Goal: Task Accomplishment & Management: Use online tool/utility

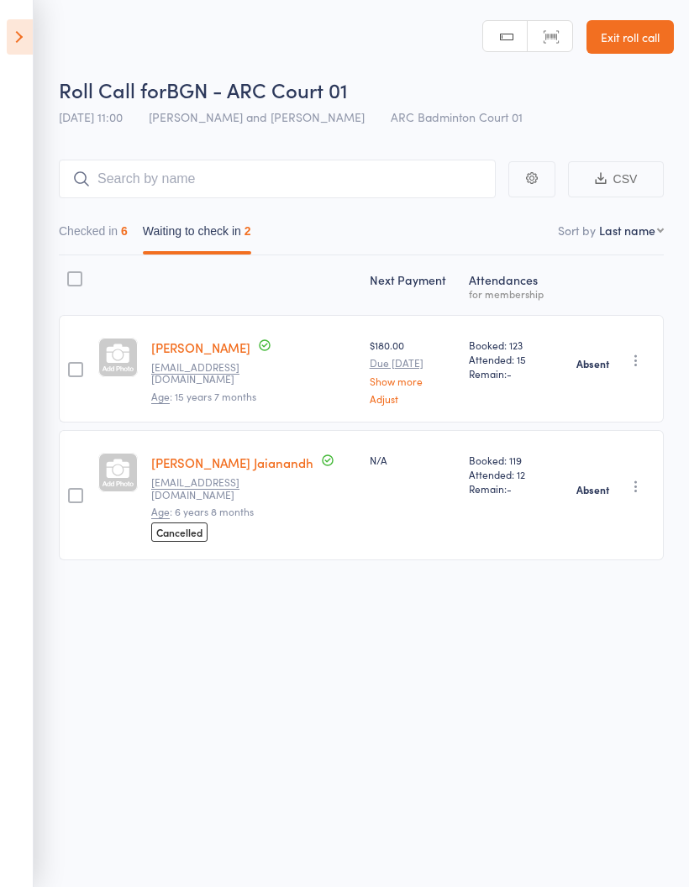
click at [96, 232] on button "Checked in 6" at bounding box center [93, 235] width 69 height 39
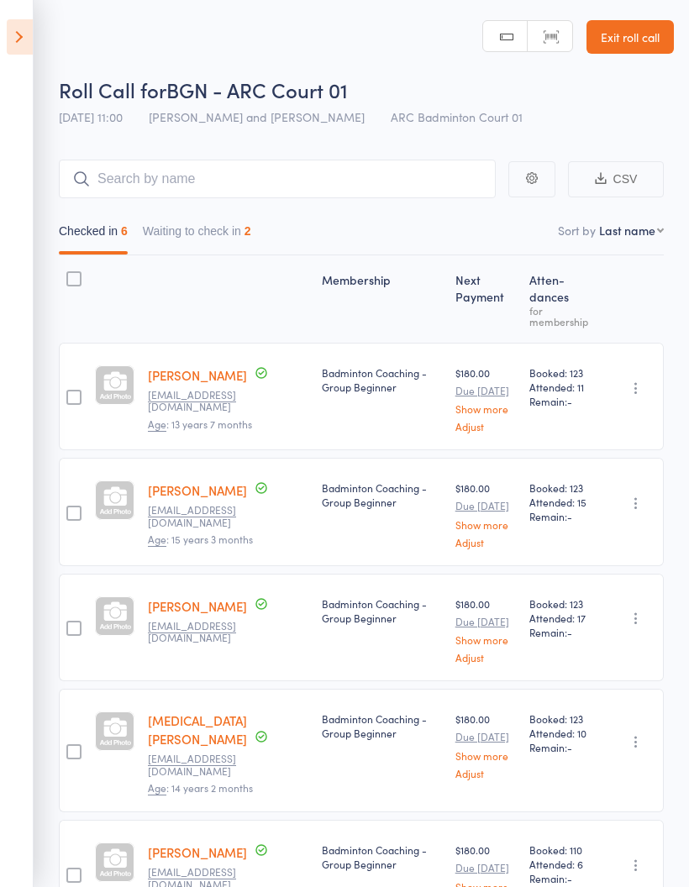
click at [8, 29] on icon at bounding box center [20, 36] width 26 height 35
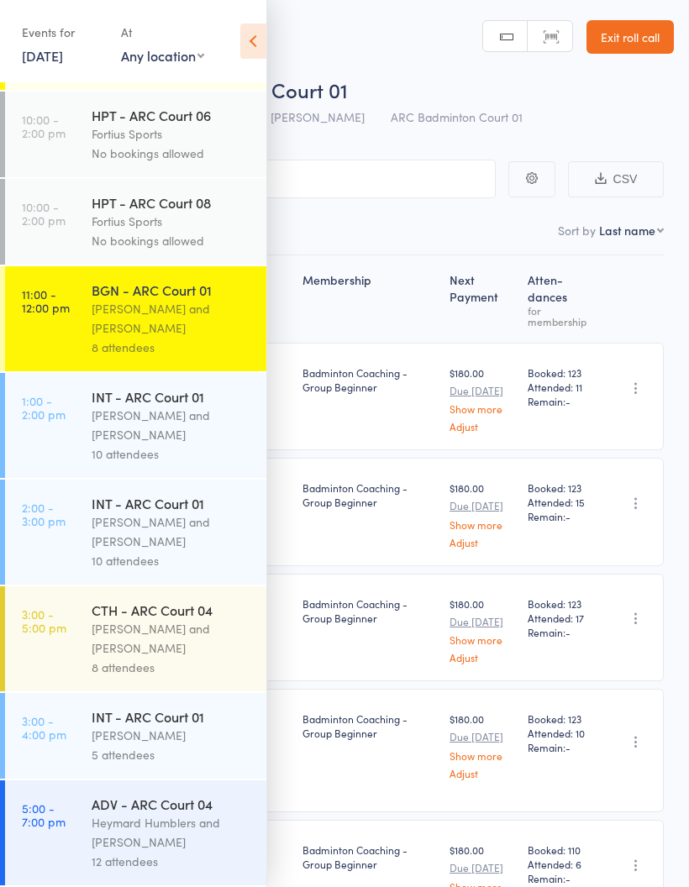
scroll to position [527, 0]
click at [162, 411] on div "[PERSON_NAME] and [PERSON_NAME]" at bounding box center [172, 425] width 160 height 39
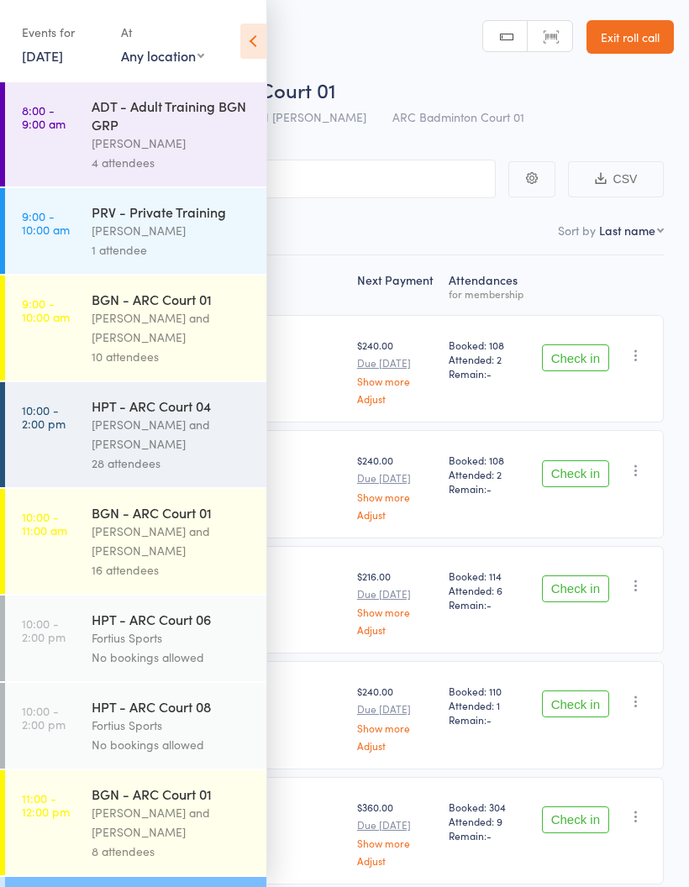
click at [262, 50] on icon at bounding box center [253, 41] width 26 height 35
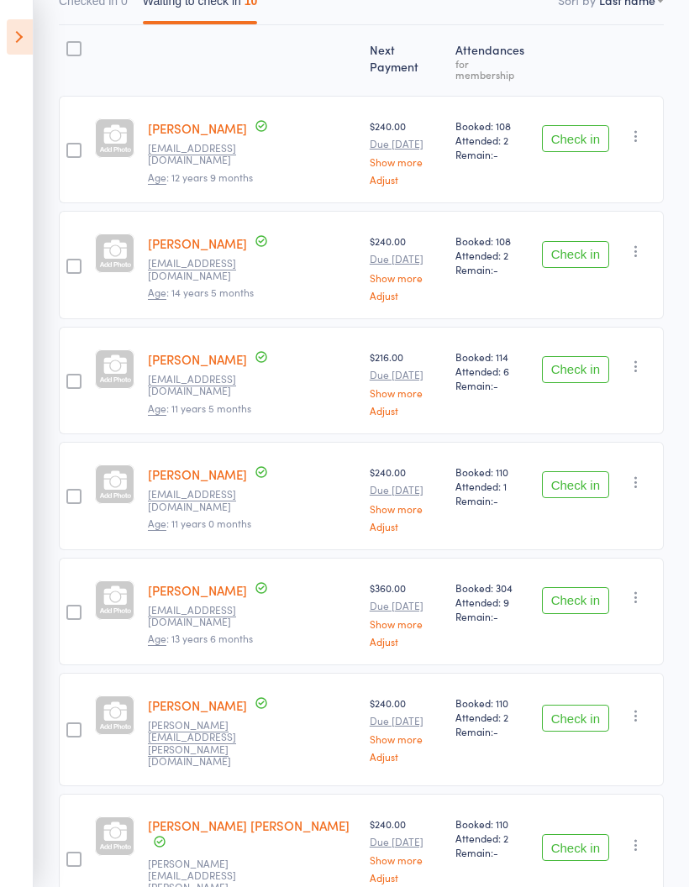
scroll to position [221, 0]
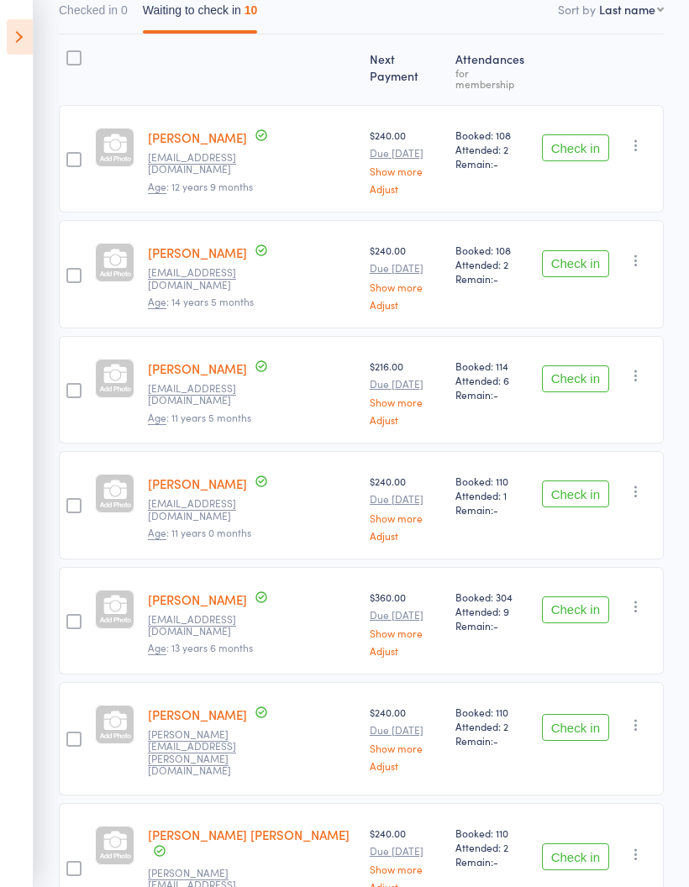
click at [573, 480] on button "Check in" at bounding box center [575, 493] width 67 height 27
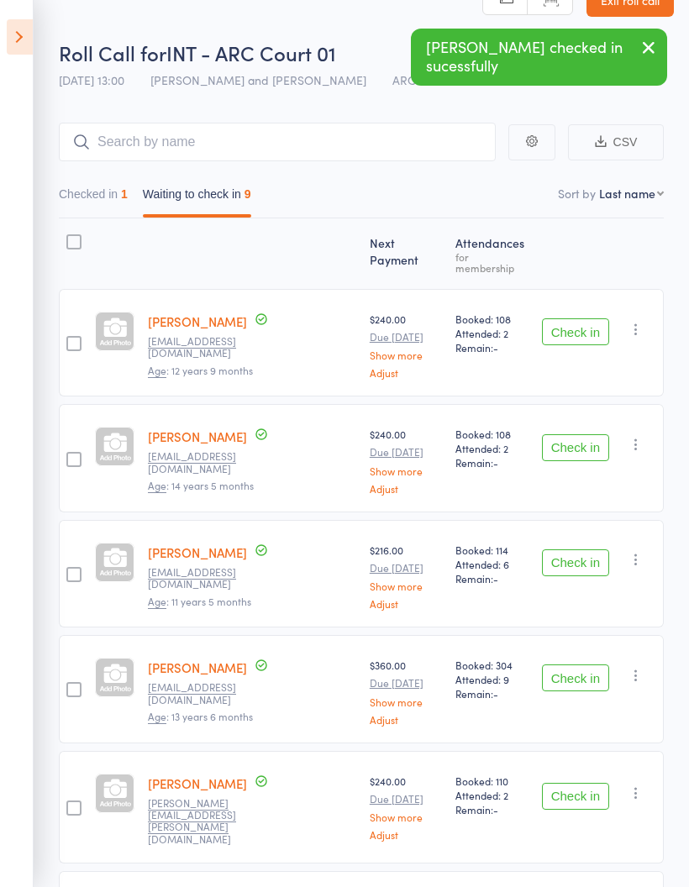
scroll to position [0, 0]
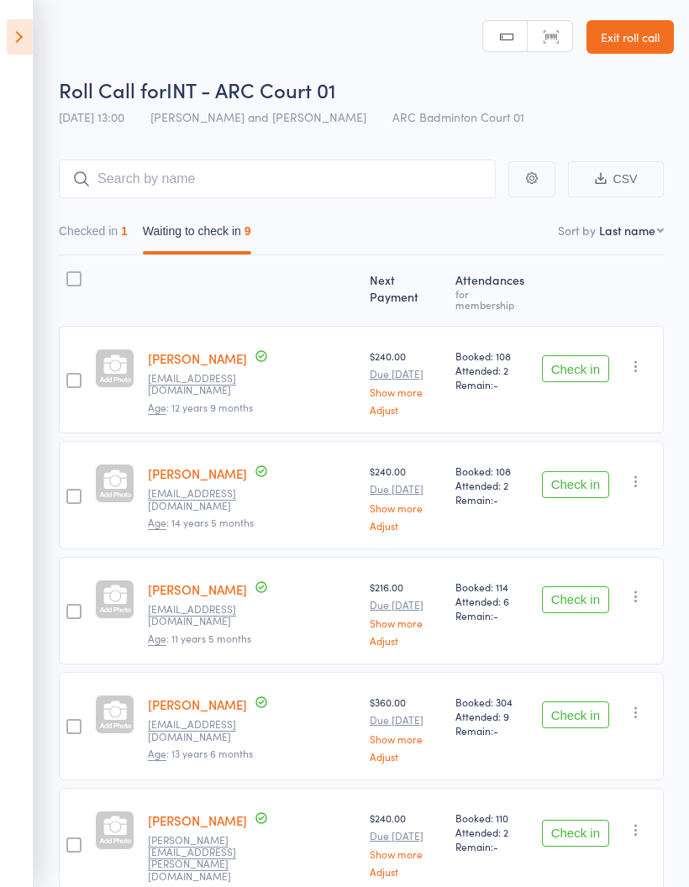
click at [9, 31] on icon at bounding box center [20, 36] width 26 height 35
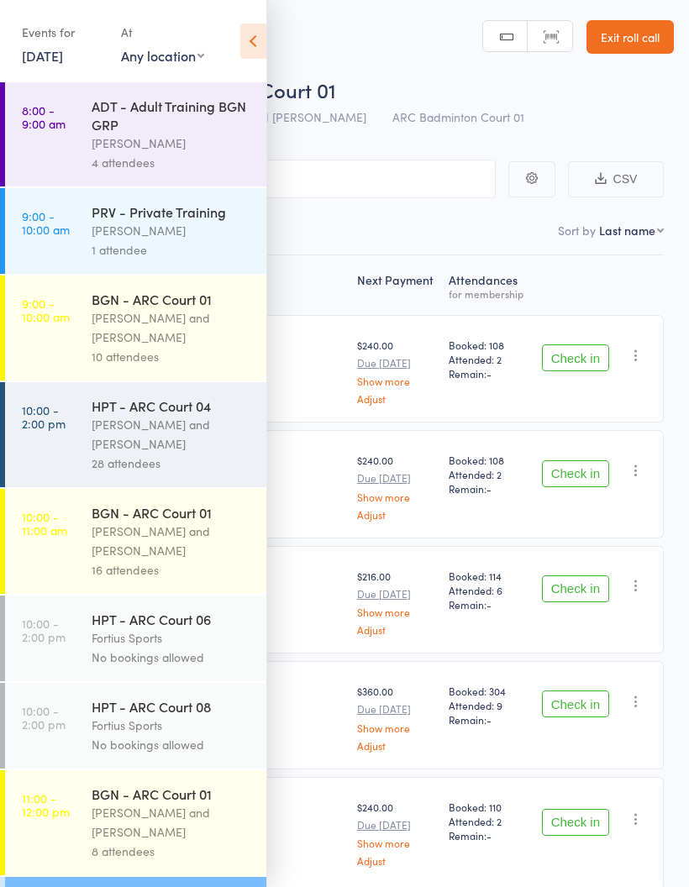
click at [138, 435] on div "[PERSON_NAME] and [PERSON_NAME]" at bounding box center [172, 434] width 160 height 39
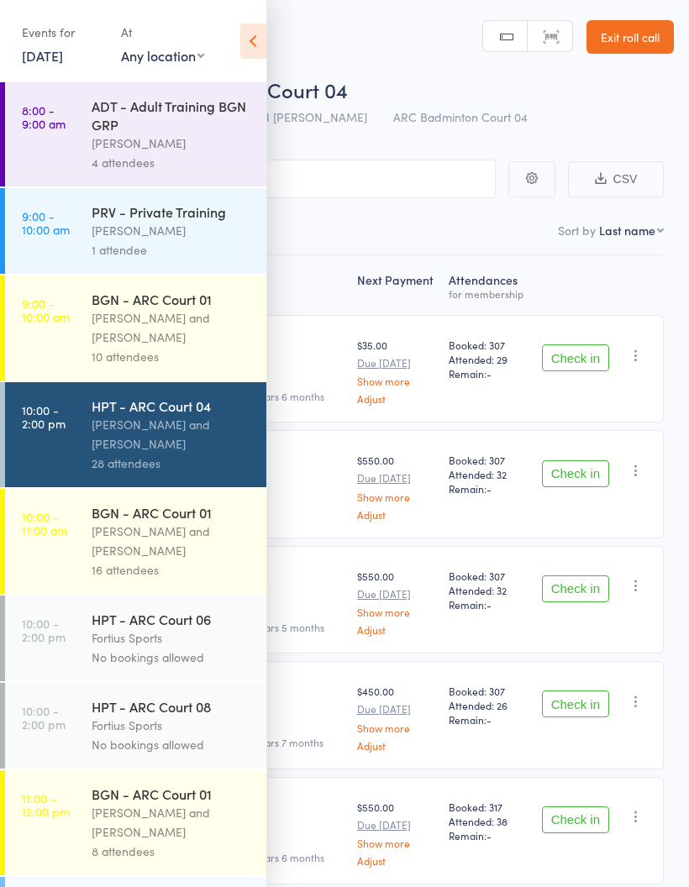
click at [243, 40] on icon at bounding box center [253, 41] width 26 height 35
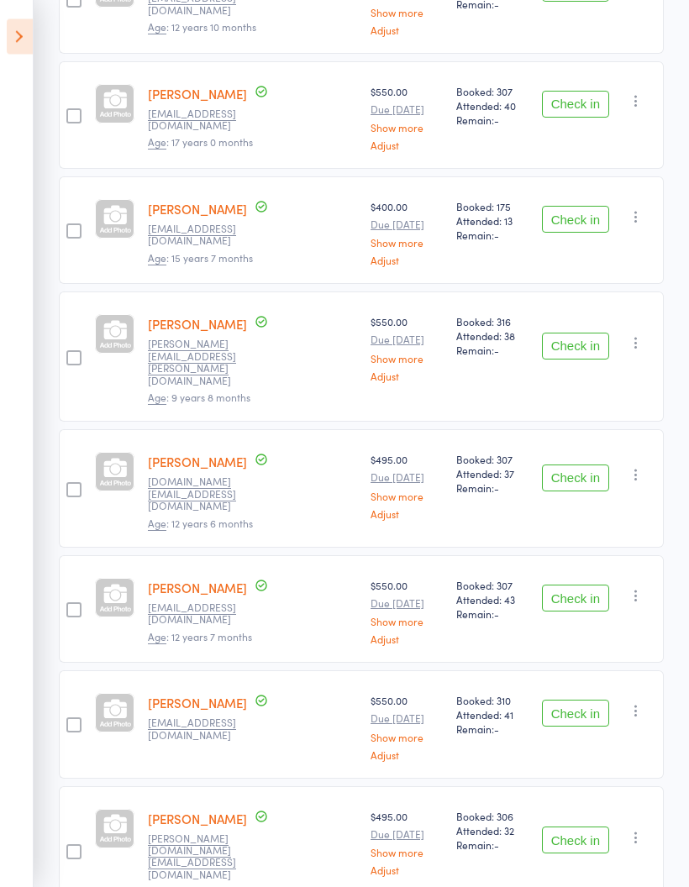
scroll to position [1579, 0]
click at [584, 465] on button "Check in" at bounding box center [575, 478] width 67 height 27
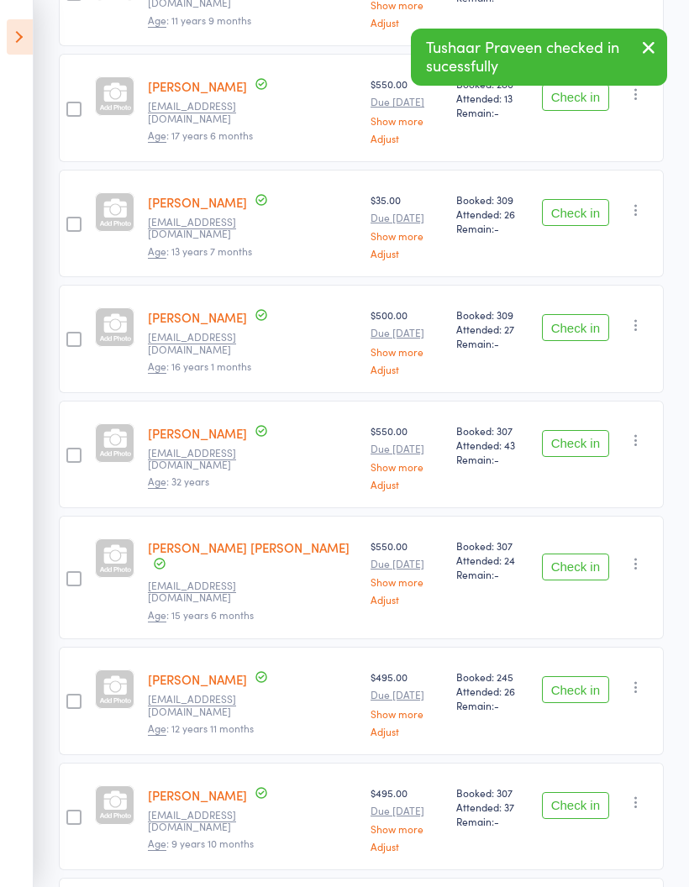
click at [581, 676] on button "Check in" at bounding box center [575, 689] width 67 height 27
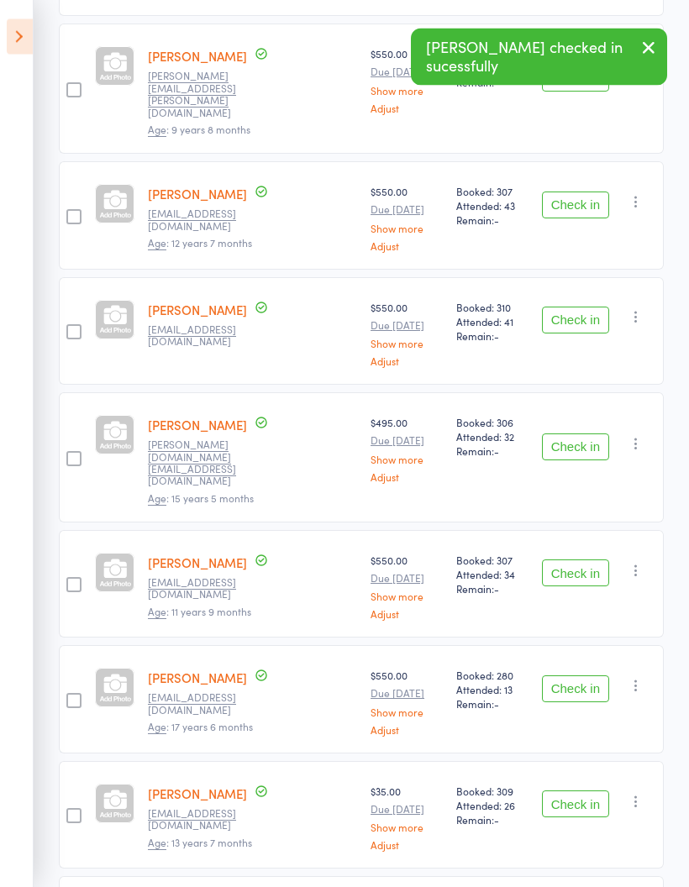
click at [579, 560] on button "Check in" at bounding box center [575, 573] width 67 height 27
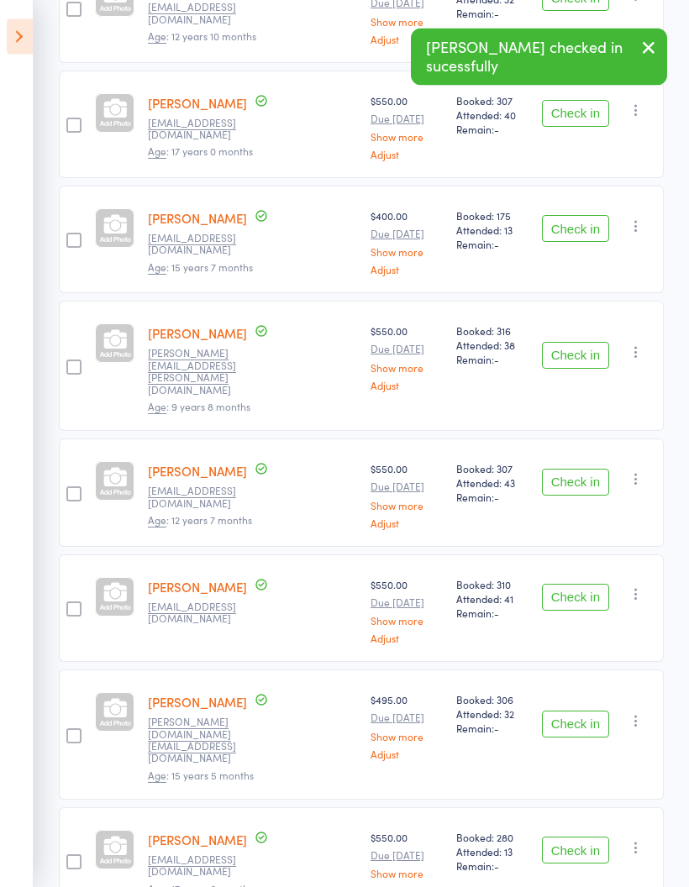
scroll to position [1569, 0]
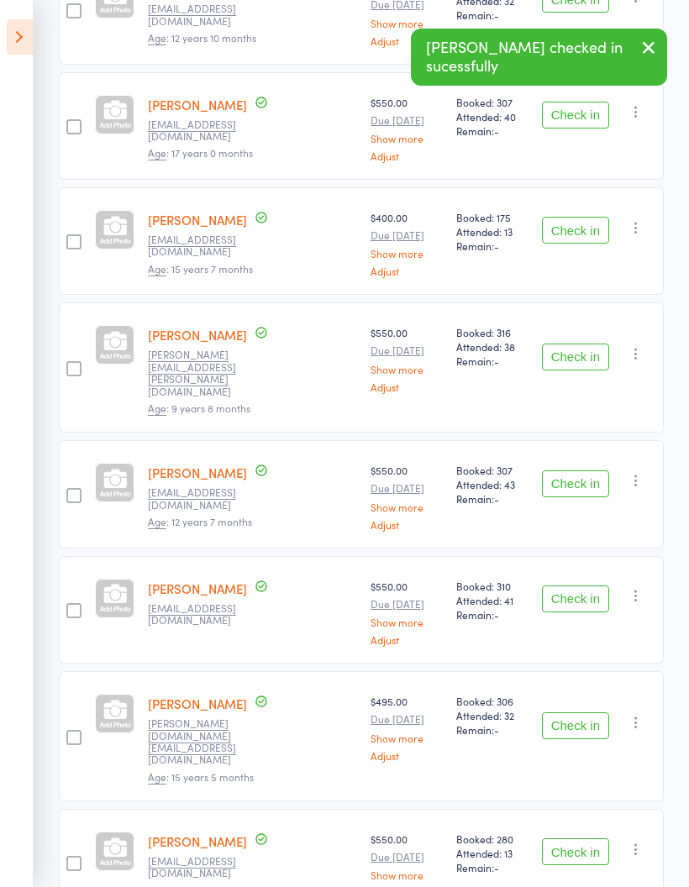
click at [579, 470] on button "Check in" at bounding box center [575, 483] width 67 height 27
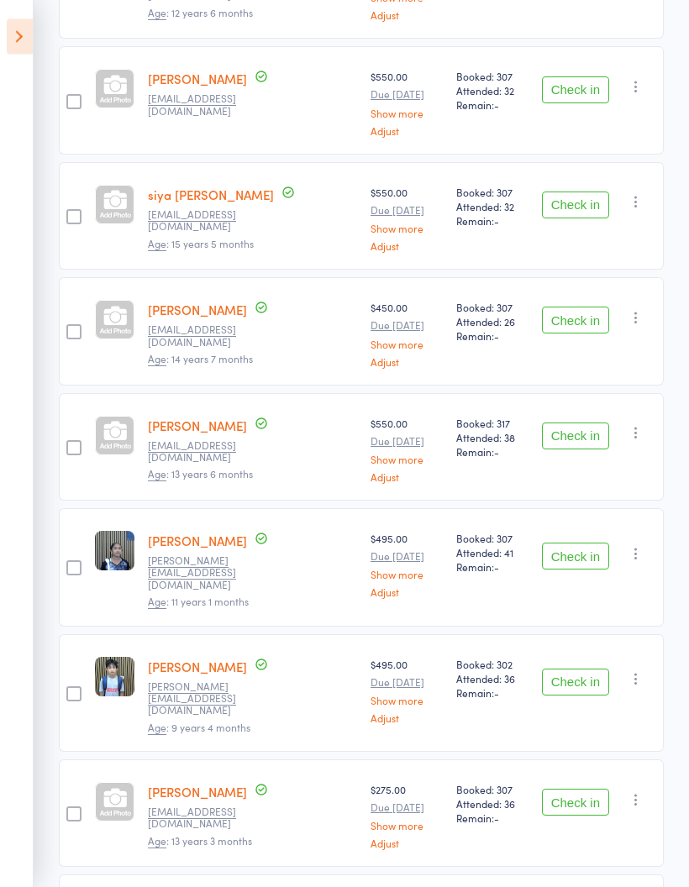
scroll to position [395, 0]
click at [589, 308] on button "Check in" at bounding box center [575, 319] width 67 height 27
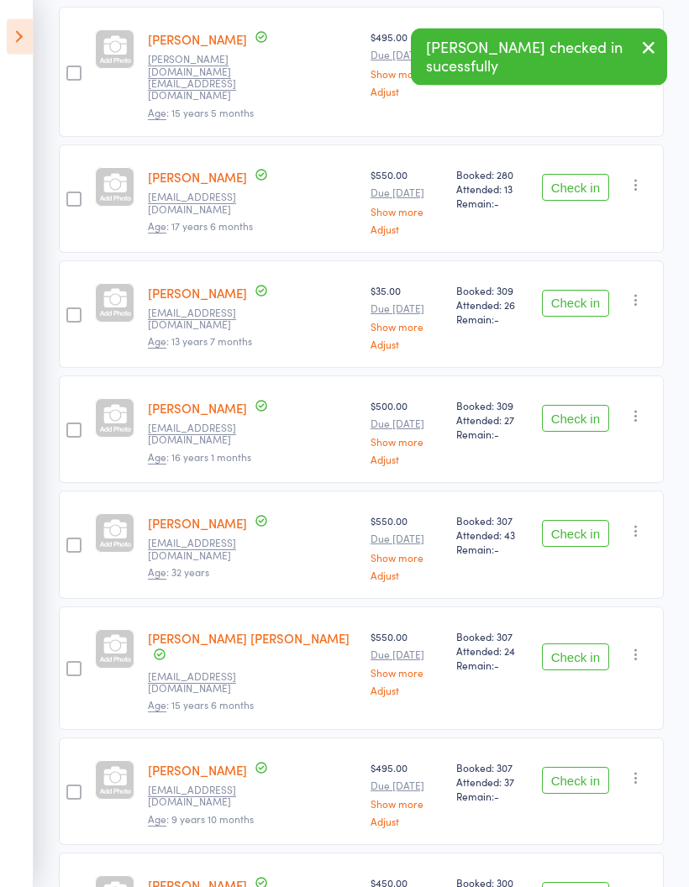
scroll to position [1993, 0]
click at [579, 520] on button "Check in" at bounding box center [575, 533] width 67 height 27
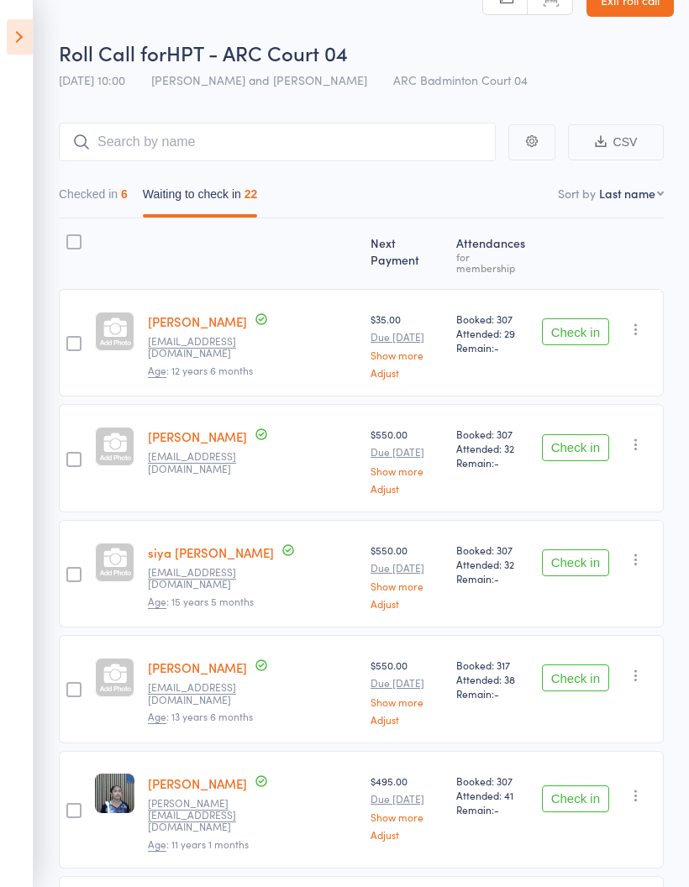
scroll to position [0, 0]
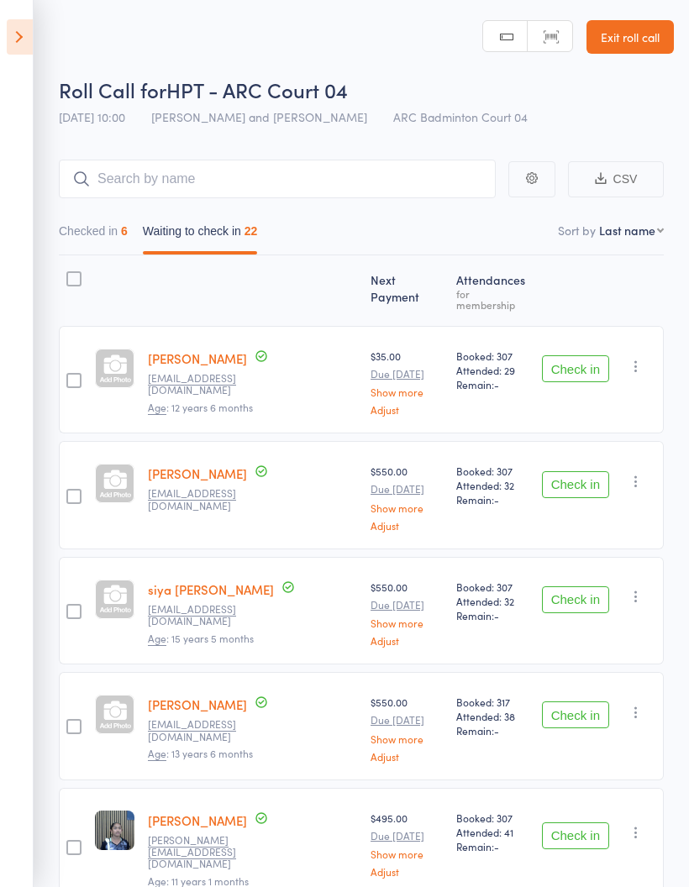
click at [84, 228] on button "Checked in 6" at bounding box center [93, 235] width 69 height 39
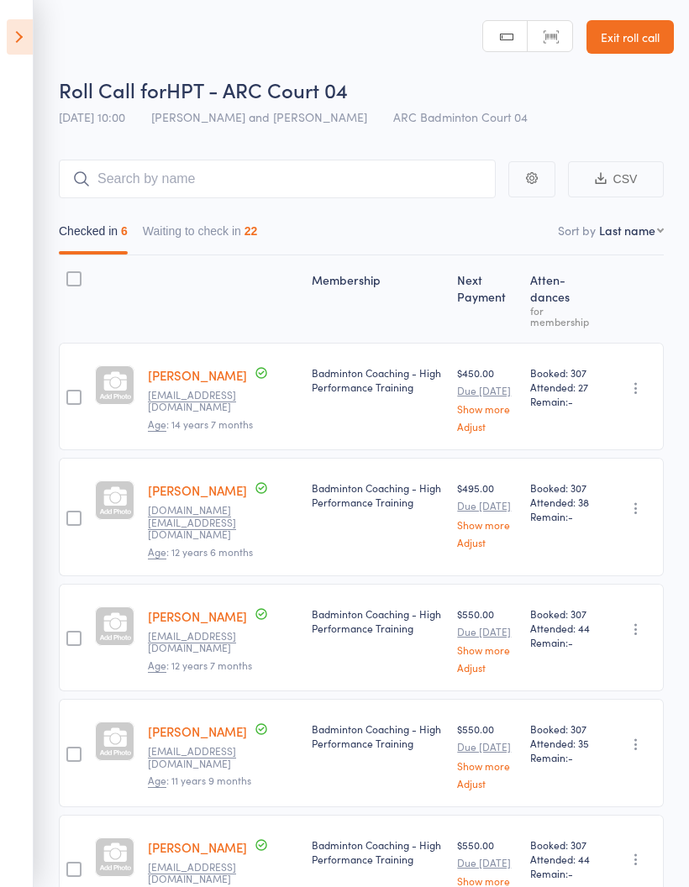
click at [206, 236] on button "Waiting to check in 22" at bounding box center [200, 235] width 115 height 39
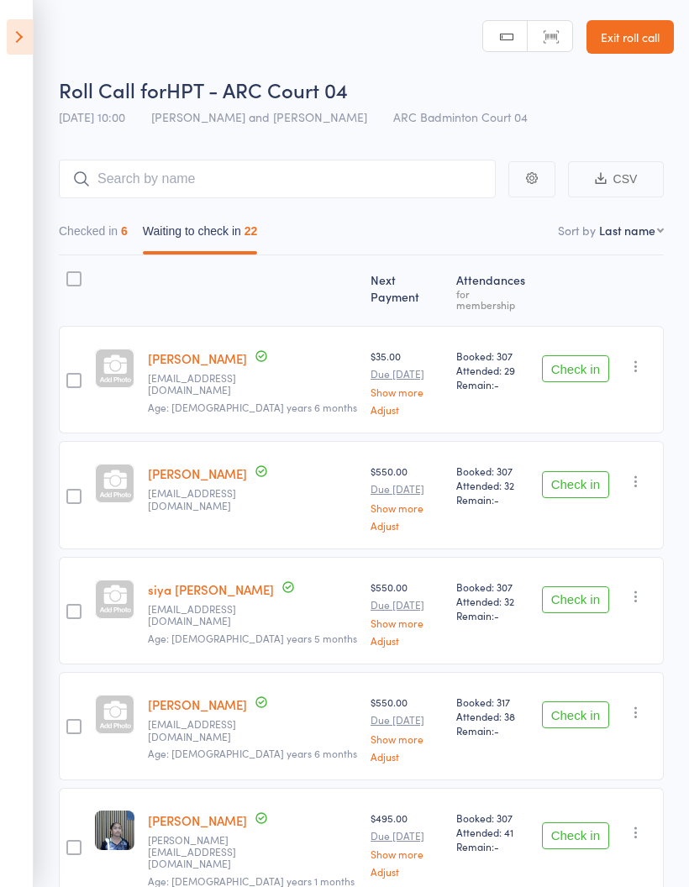
click at [92, 233] on button "Checked in 6" at bounding box center [93, 235] width 69 height 39
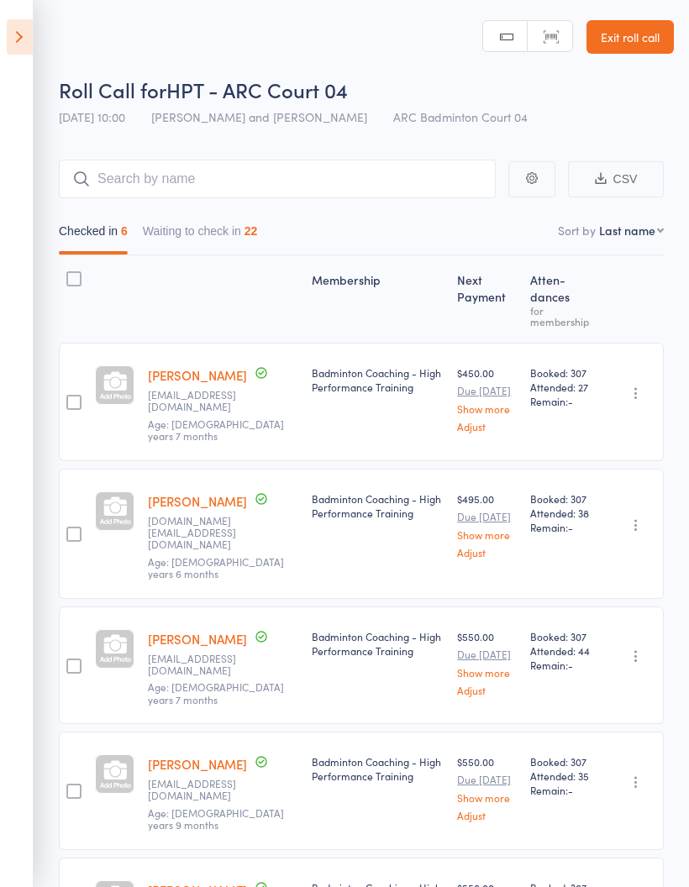
click at [191, 232] on button "Waiting to check in 22" at bounding box center [200, 235] width 115 height 39
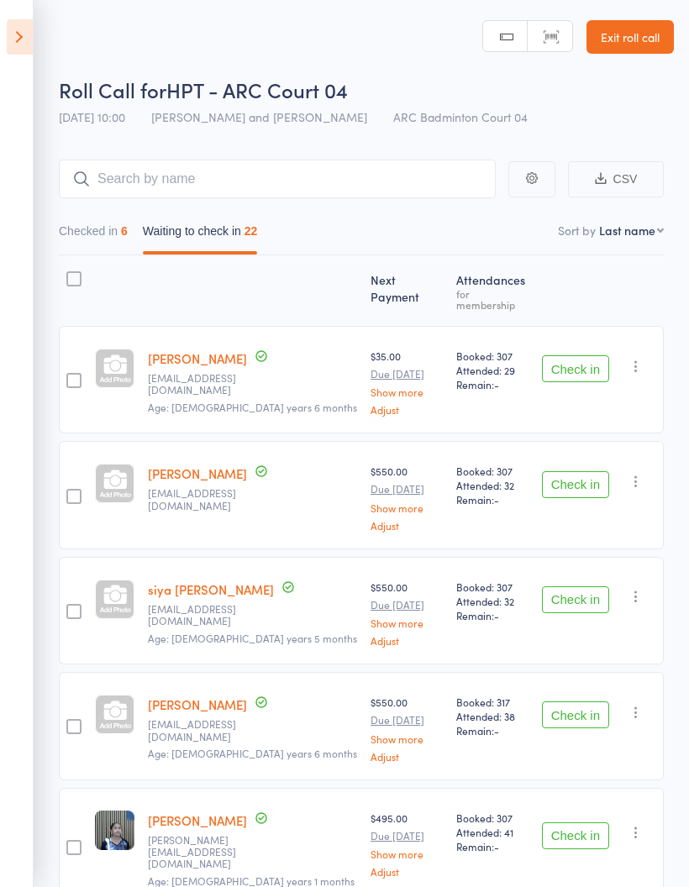
click at [89, 233] on button "Checked in 6" at bounding box center [93, 235] width 69 height 39
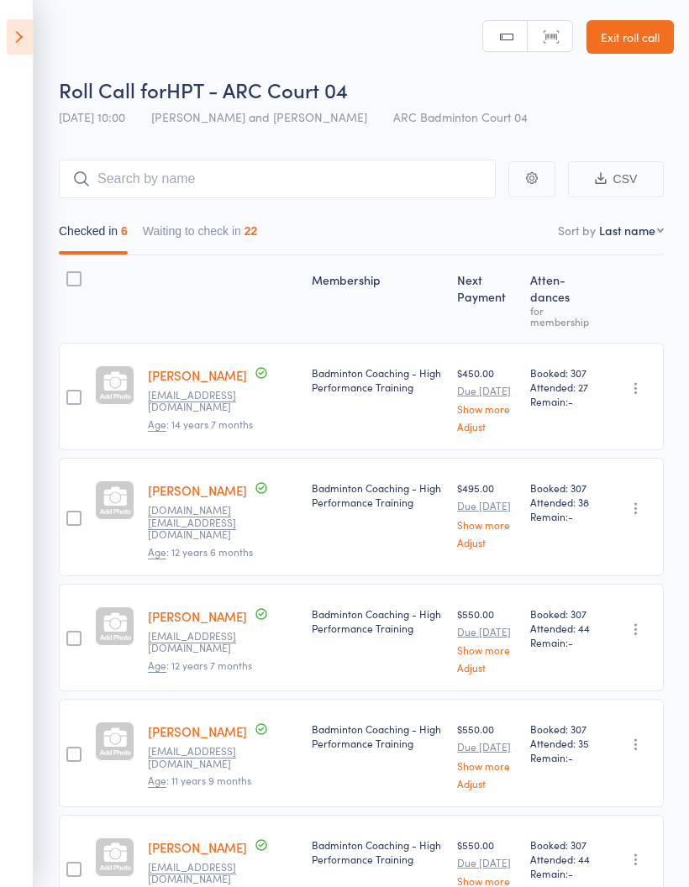
click at [8, 29] on icon at bounding box center [20, 36] width 26 height 35
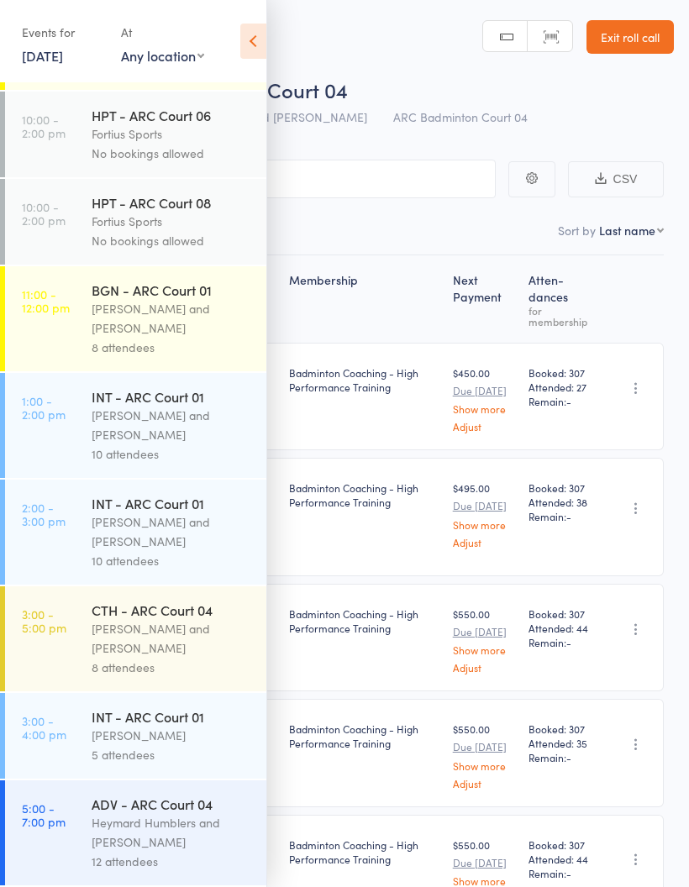
scroll to position [527, 0]
click at [129, 426] on div "[PERSON_NAME] and [PERSON_NAME]" at bounding box center [172, 425] width 160 height 39
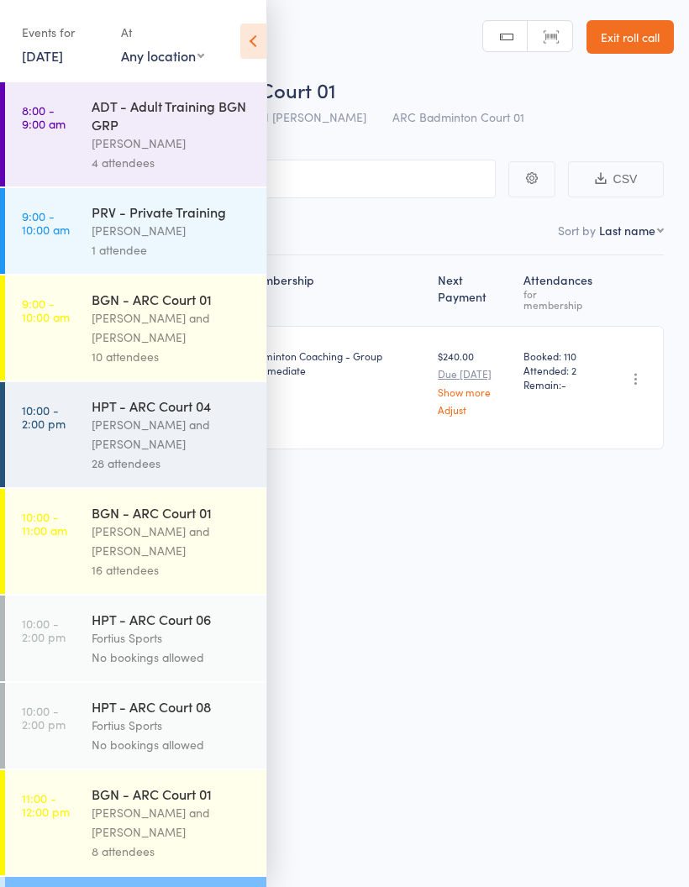
click at [259, 30] on icon at bounding box center [253, 41] width 26 height 35
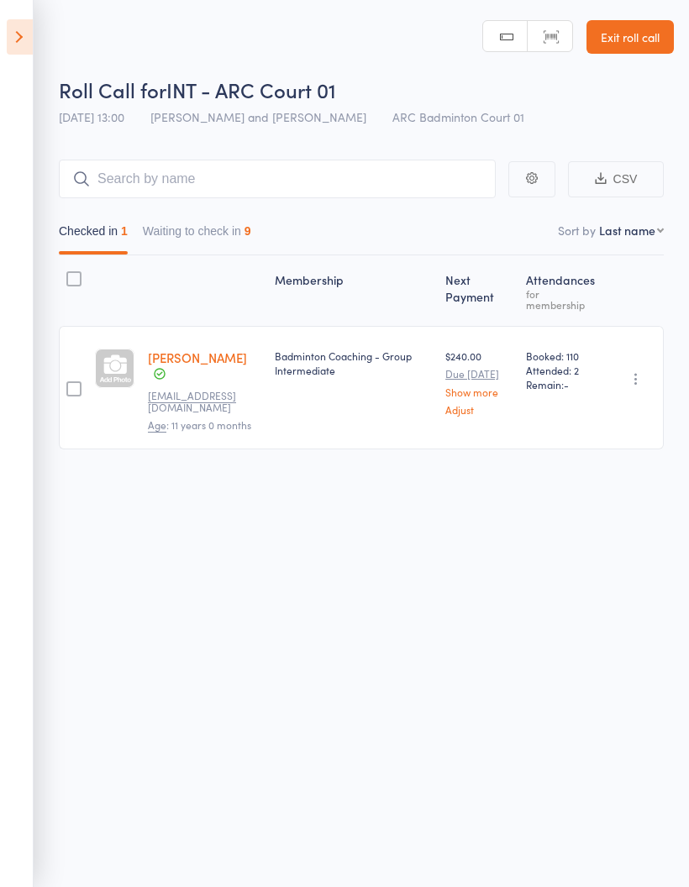
click at [199, 229] on button "Waiting to check in 9" at bounding box center [197, 235] width 108 height 39
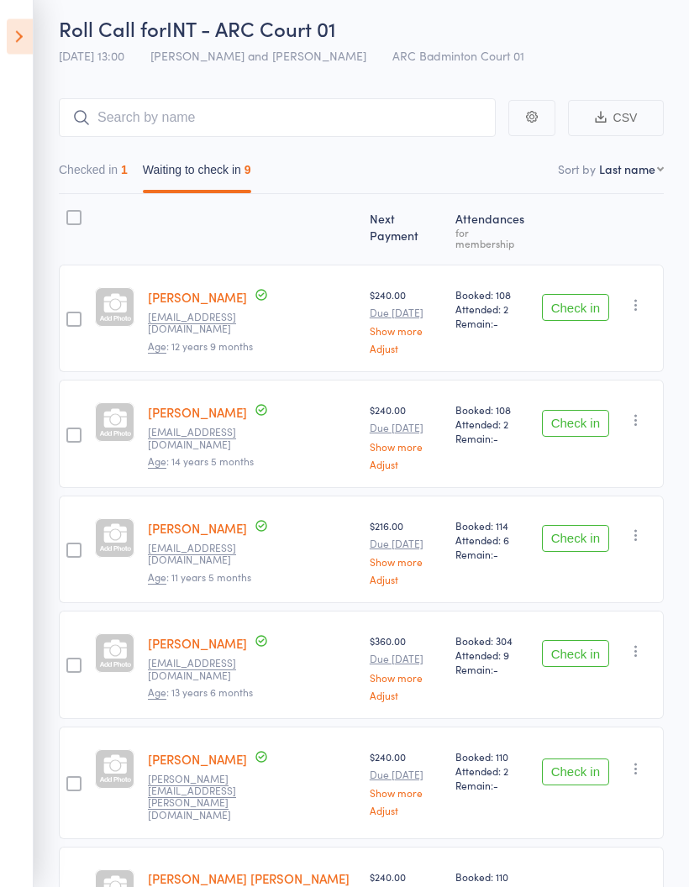
scroll to position [61, 0]
click at [592, 412] on button "Check in" at bounding box center [575, 423] width 67 height 27
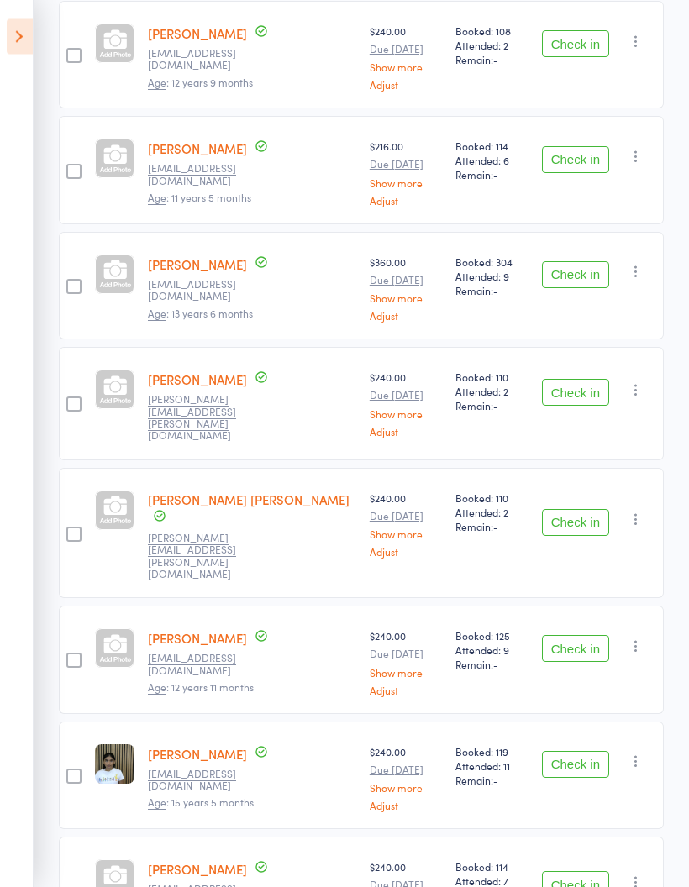
scroll to position [351, 0]
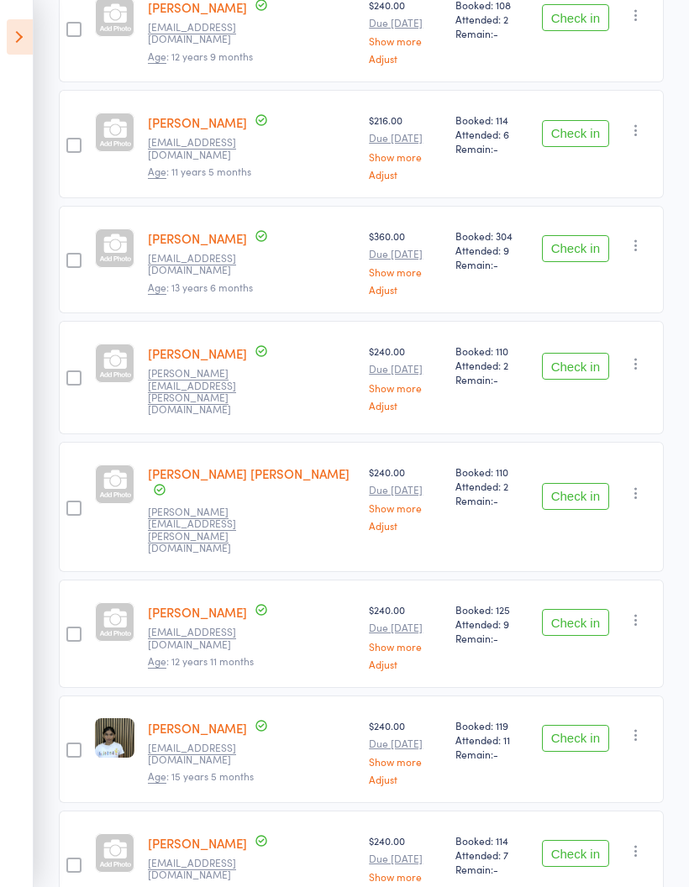
click at [585, 353] on button "Check in" at bounding box center [575, 366] width 67 height 27
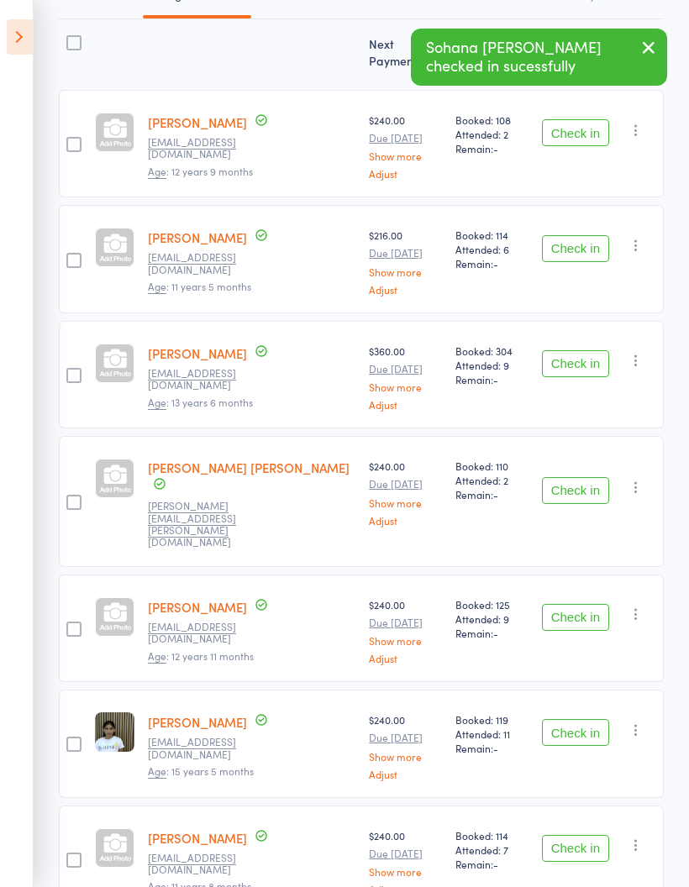
click at [570, 477] on button "Check in" at bounding box center [575, 490] width 67 height 27
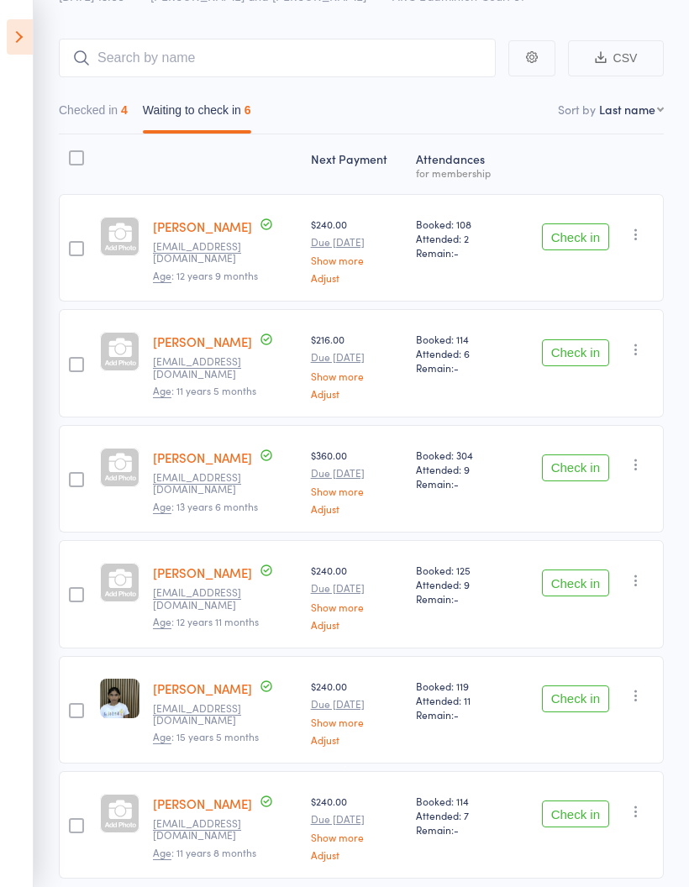
click at [10, 40] on icon at bounding box center [20, 36] width 26 height 35
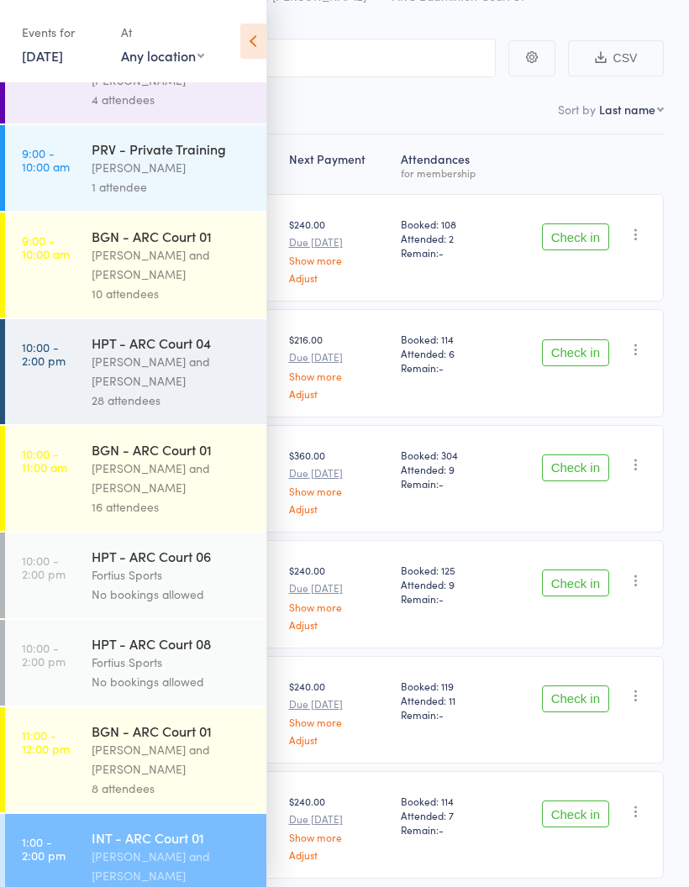
scroll to position [110, 0]
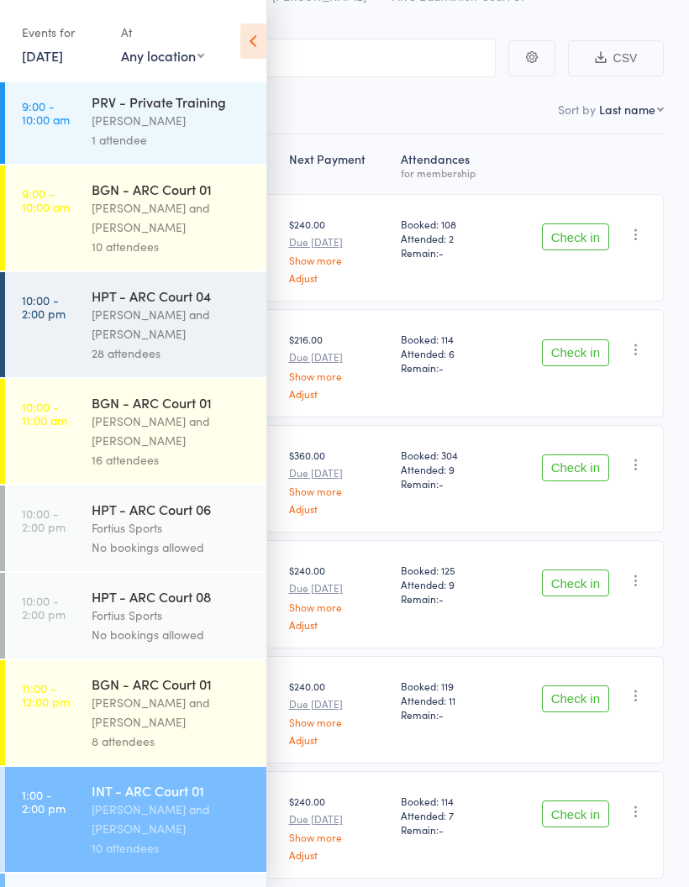
click at [242, 56] on icon at bounding box center [253, 41] width 26 height 35
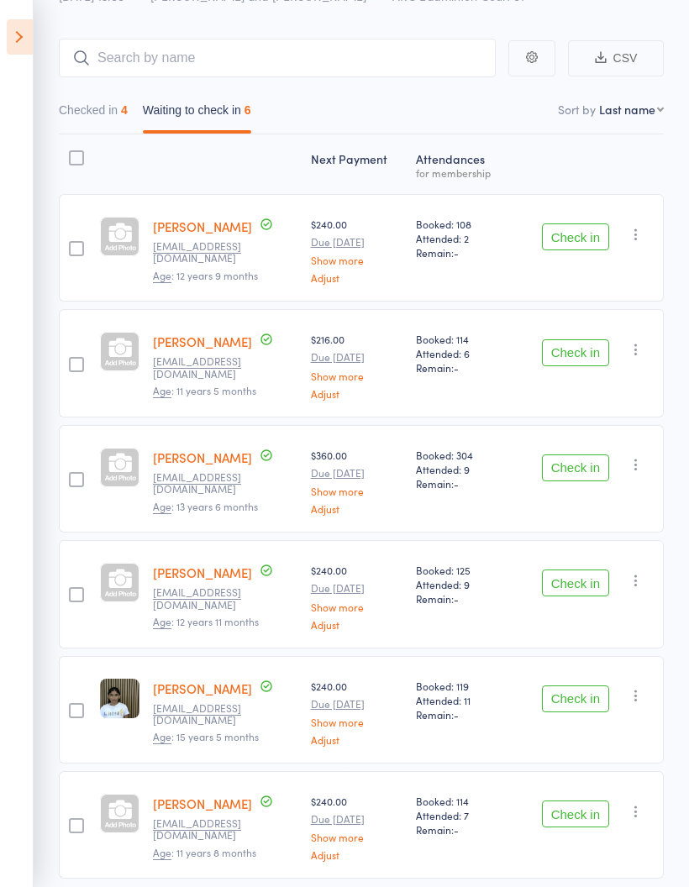
click at [578, 824] on button "Check in" at bounding box center [575, 813] width 67 height 27
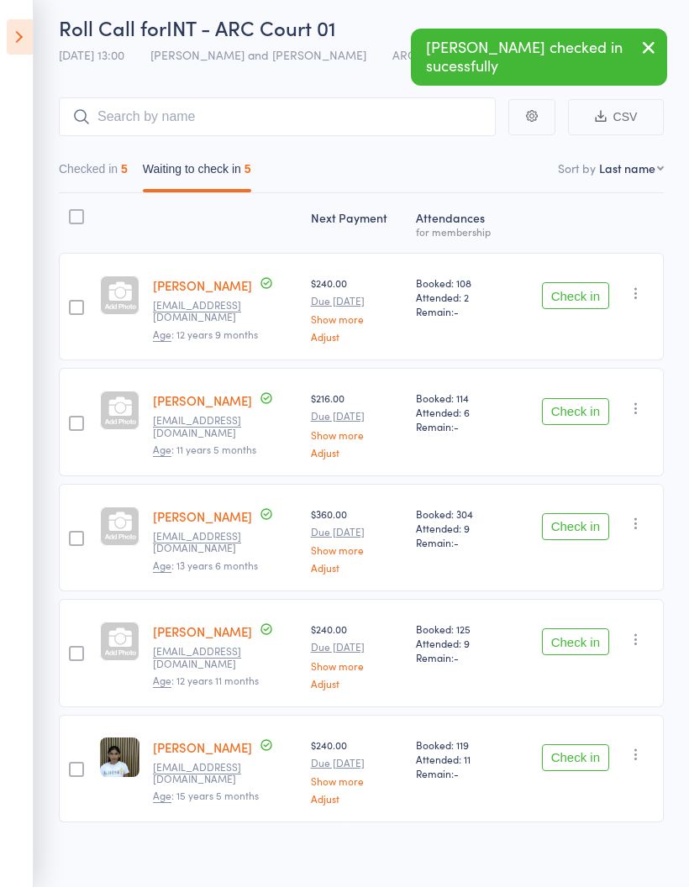
scroll to position [73, 0]
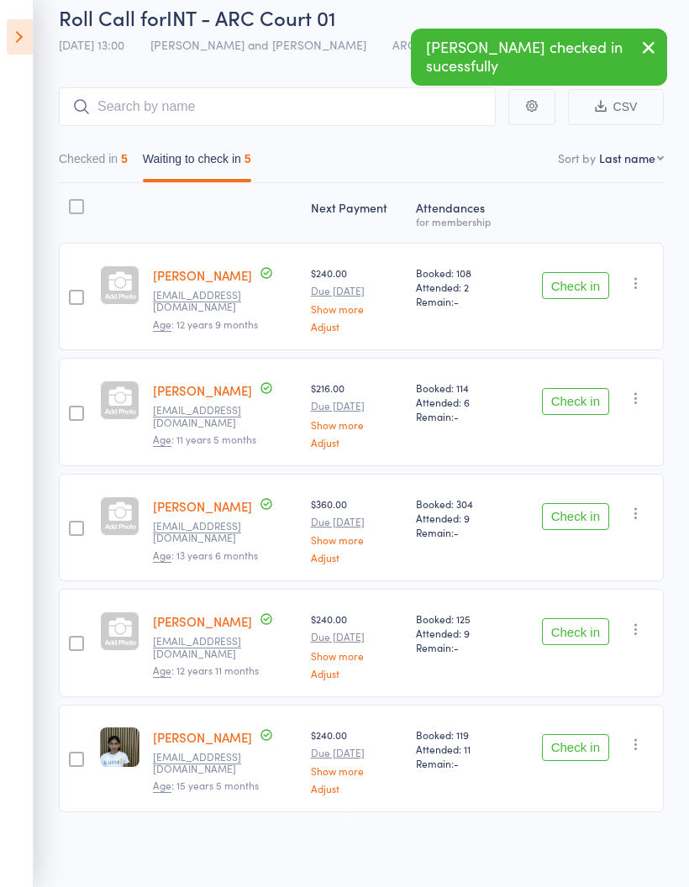
click at [11, 42] on icon at bounding box center [20, 36] width 26 height 35
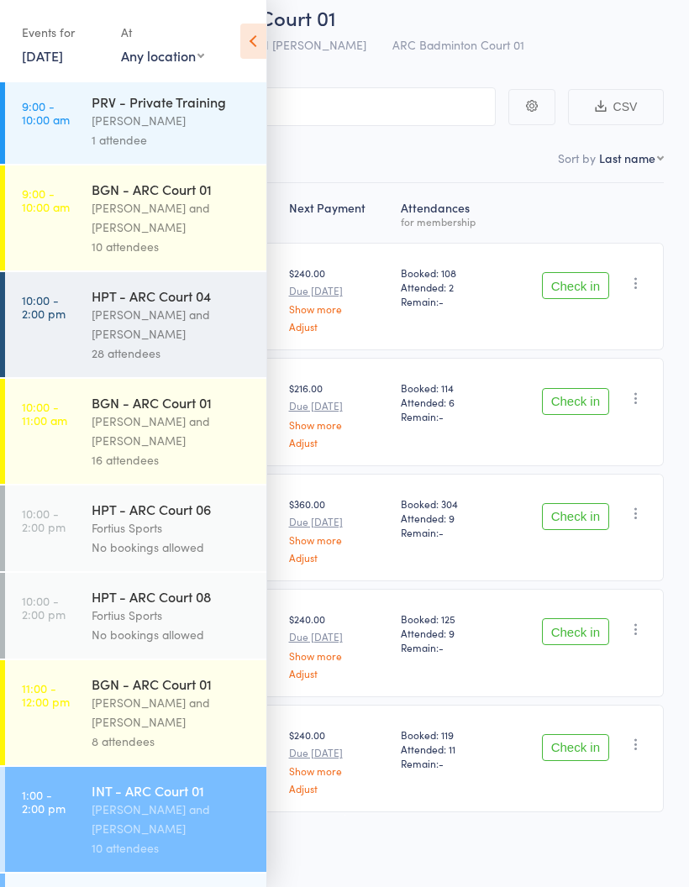
click at [248, 37] on icon at bounding box center [253, 41] width 26 height 35
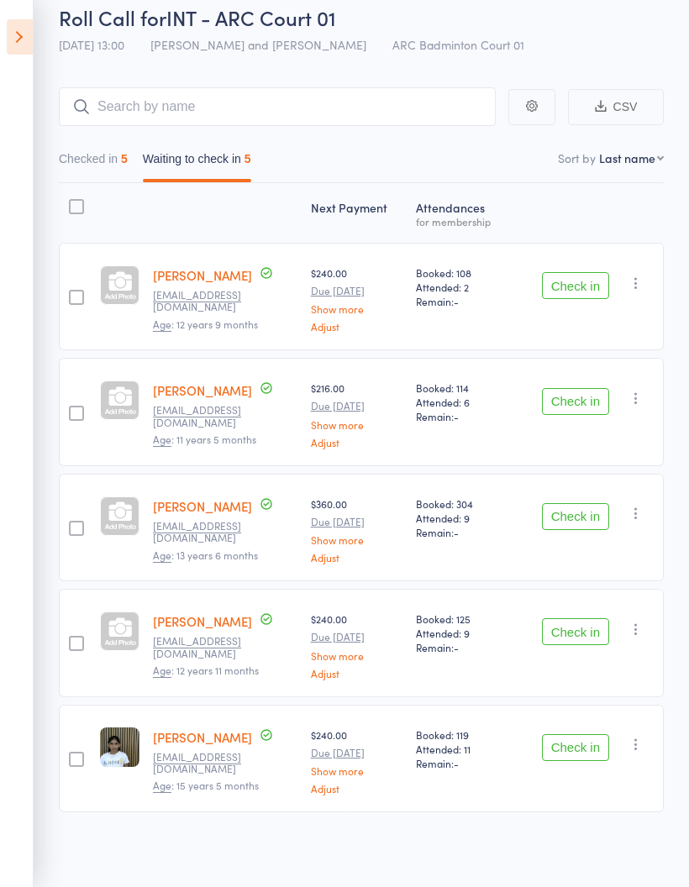
click at [584, 756] on button "Check in" at bounding box center [575, 747] width 67 height 27
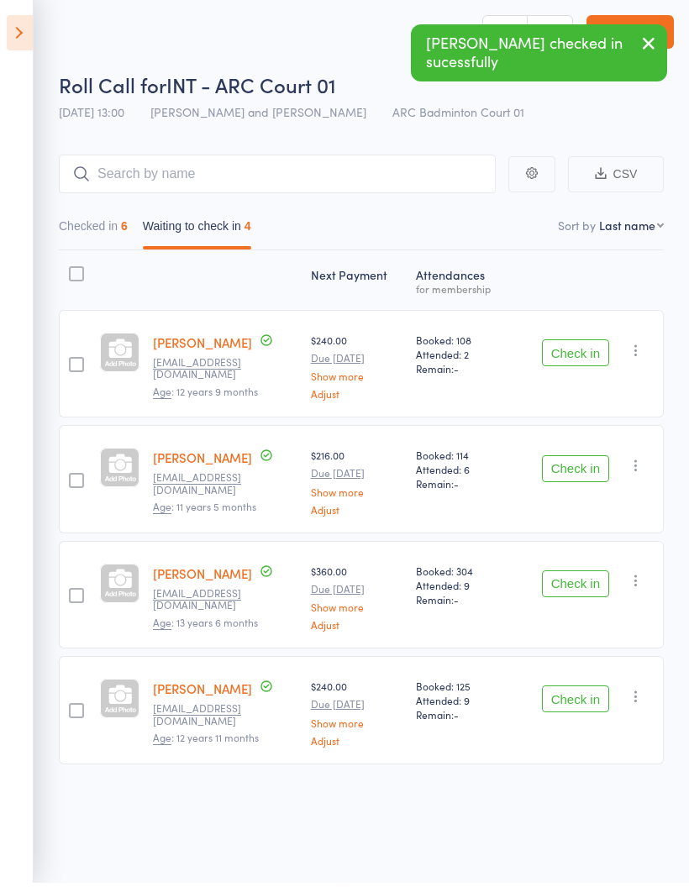
scroll to position [0, 0]
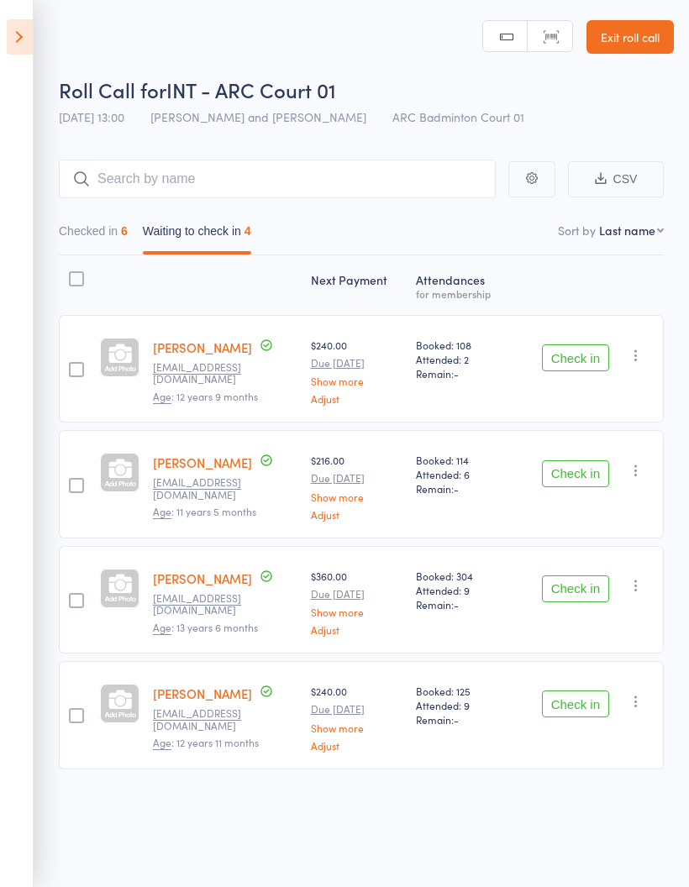
click at [88, 250] on button "Checked in 6" at bounding box center [93, 235] width 69 height 39
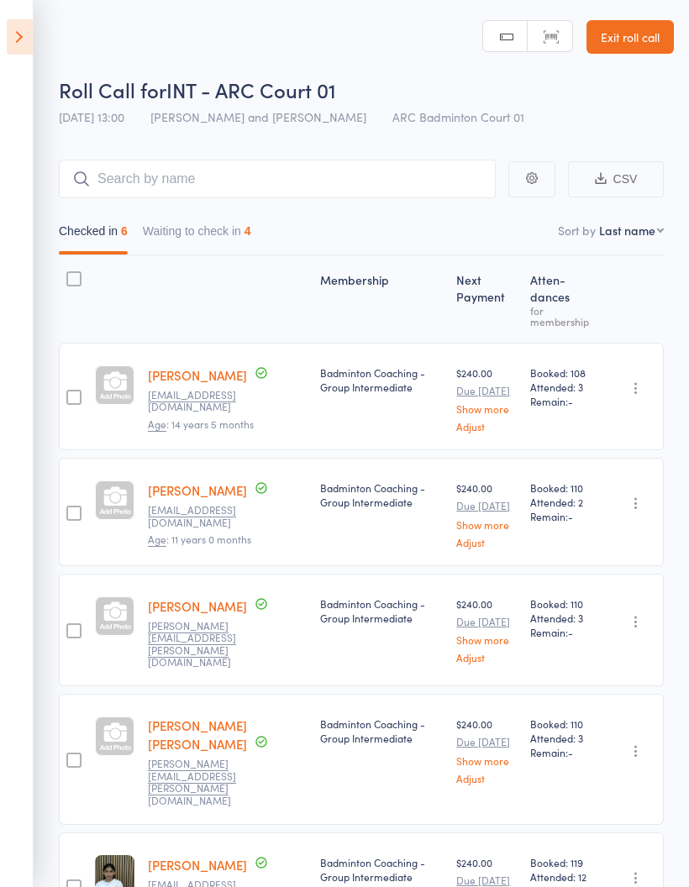
click at [175, 248] on button "Waiting to check in 4" at bounding box center [197, 235] width 108 height 39
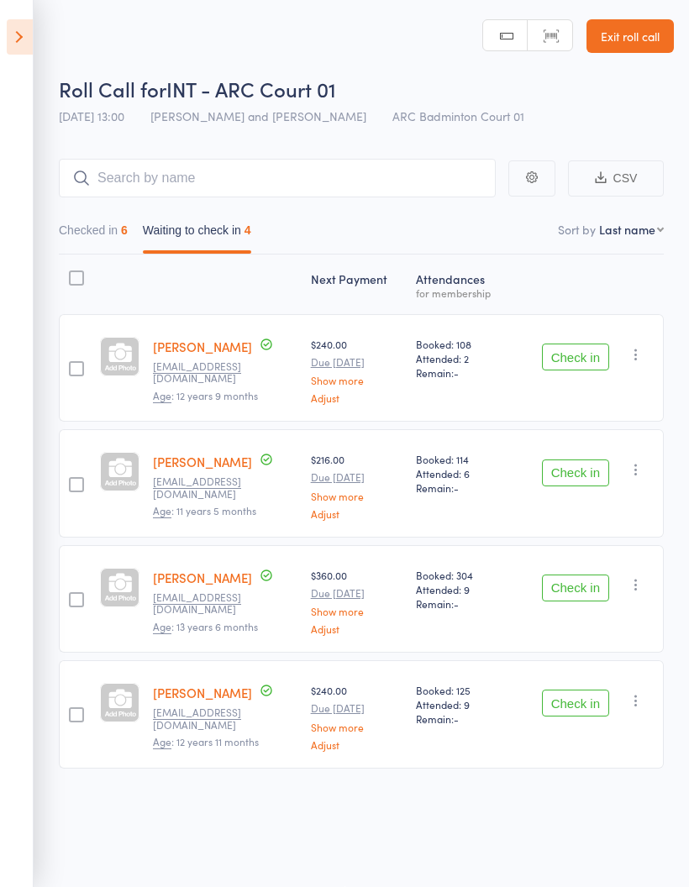
scroll to position [12, 0]
click at [581, 459] on button "Check in" at bounding box center [575, 472] width 67 height 27
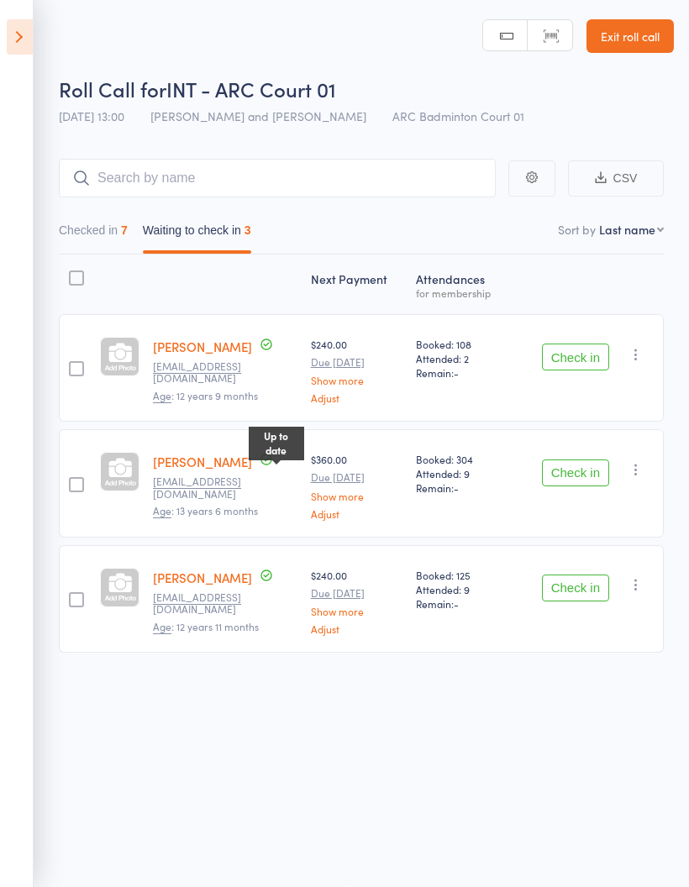
click at [269, 458] on icon at bounding box center [266, 460] width 6 height 4
click at [252, 732] on div "Roll Call for INT - ARC Court 01 [DATE] 13:00 [PERSON_NAME] and [PERSON_NAME] A…" at bounding box center [344, 442] width 689 height 887
click at [101, 224] on button "Checked in 7" at bounding box center [93, 234] width 69 height 39
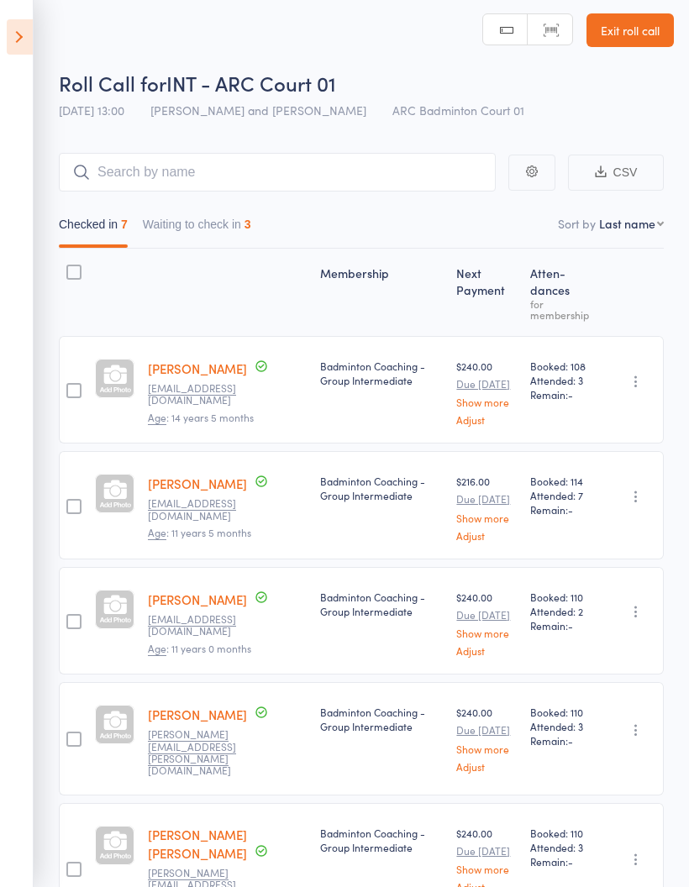
scroll to position [0, 0]
